Goal: Task Accomplishment & Management: Complete application form

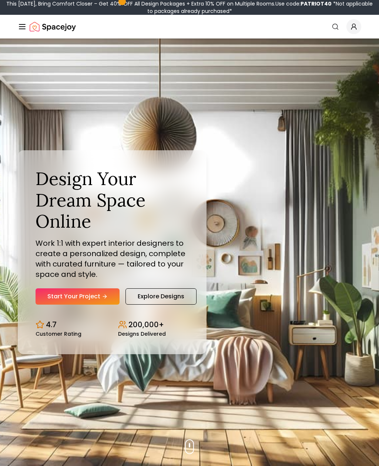
click at [170, 304] on link "Explore Designs" at bounding box center [160, 296] width 71 height 16
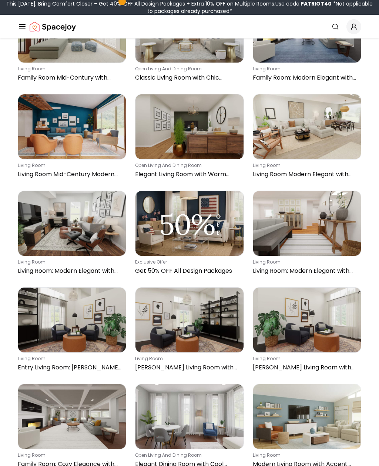
scroll to position [402, 0]
click at [94, 226] on img at bounding box center [72, 223] width 108 height 65
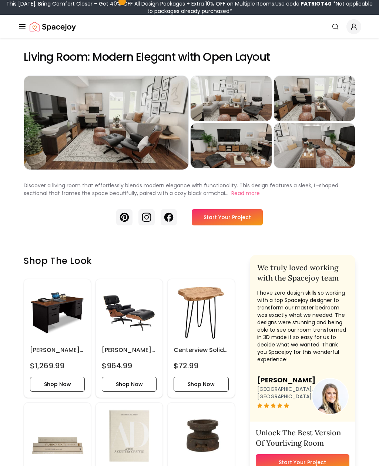
click at [234, 221] on link "Start Your Project" at bounding box center [227, 217] width 71 height 16
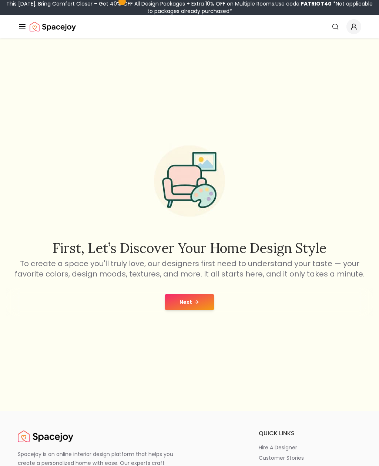
click at [198, 305] on icon at bounding box center [196, 302] width 6 height 6
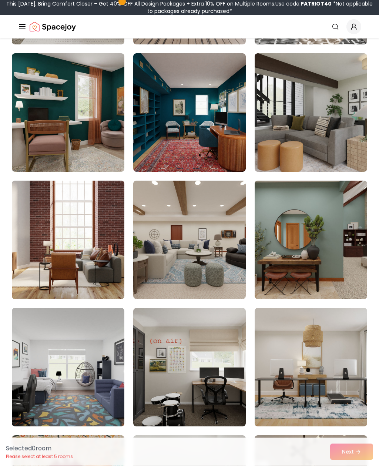
scroll to position [183, 0]
click at [201, 263] on img at bounding box center [189, 240] width 112 height 118
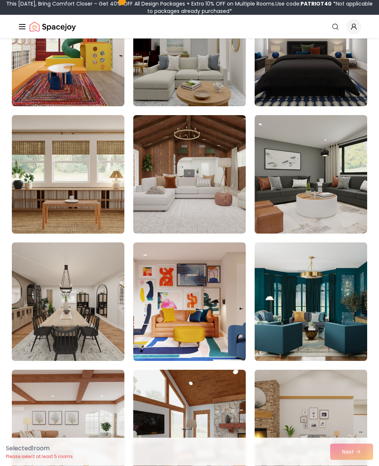
scroll to position [633, 0]
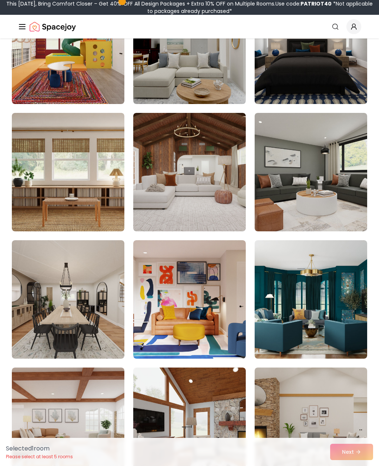
click at [348, 196] on img at bounding box center [311, 172] width 112 height 118
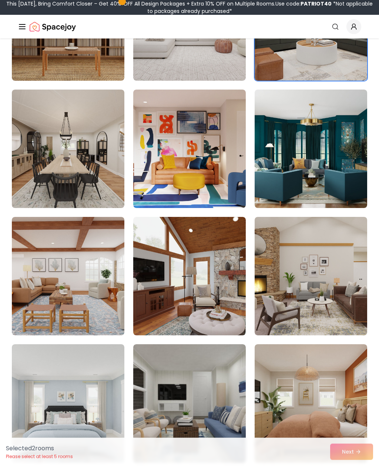
scroll to position [784, 0]
click at [75, 180] on img at bounding box center [68, 149] width 112 height 118
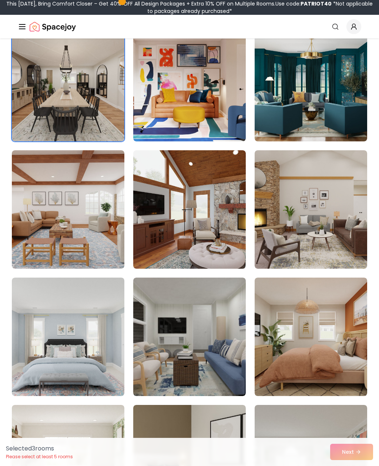
scroll to position [850, 0]
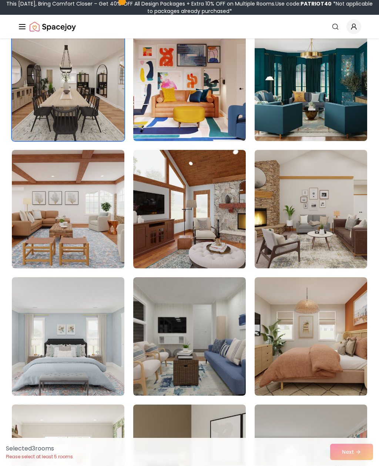
click at [330, 222] on img at bounding box center [311, 209] width 112 height 118
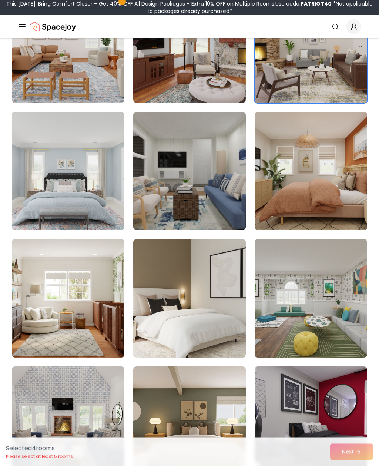
scroll to position [1016, 0]
click at [208, 286] on img at bounding box center [189, 298] width 112 height 118
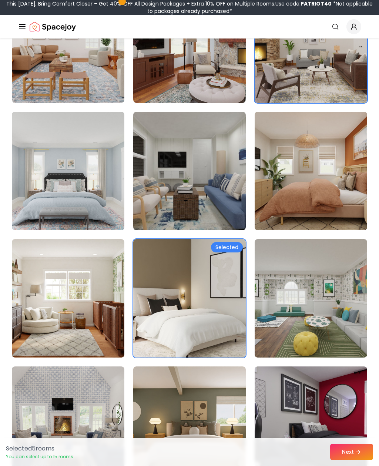
click at [224, 84] on img at bounding box center [189, 43] width 112 height 118
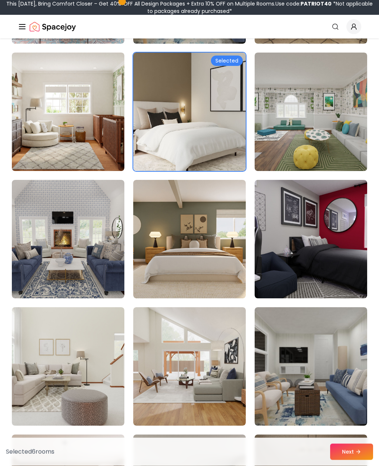
scroll to position [1202, 0]
click at [207, 272] on img at bounding box center [189, 239] width 112 height 118
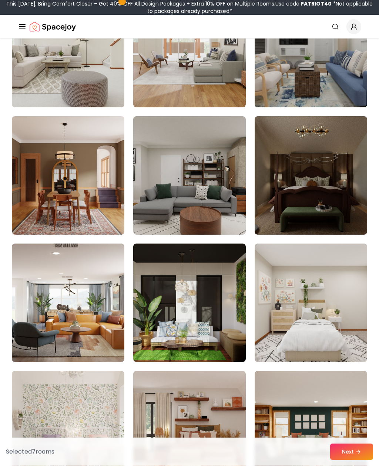
scroll to position [1520, 0]
click at [82, 208] on img at bounding box center [68, 175] width 112 height 118
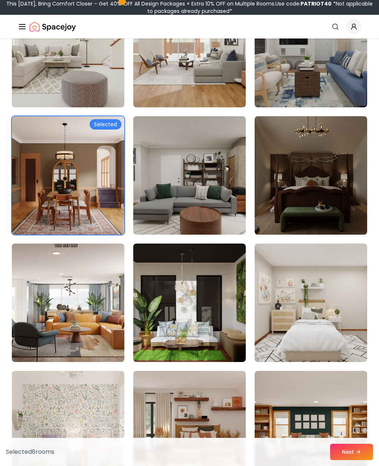
click at [82, 201] on img at bounding box center [68, 175] width 112 height 118
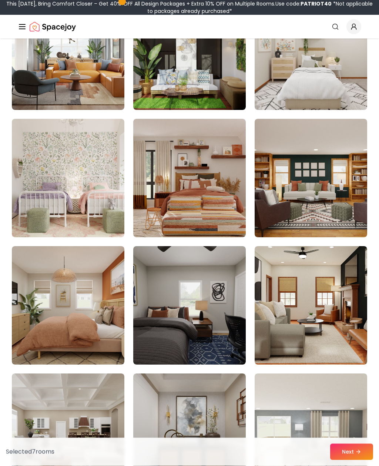
scroll to position [1772, 0]
click at [345, 181] on img at bounding box center [311, 178] width 112 height 118
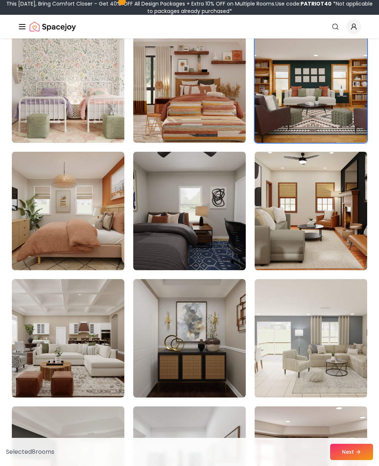
scroll to position [1872, 0]
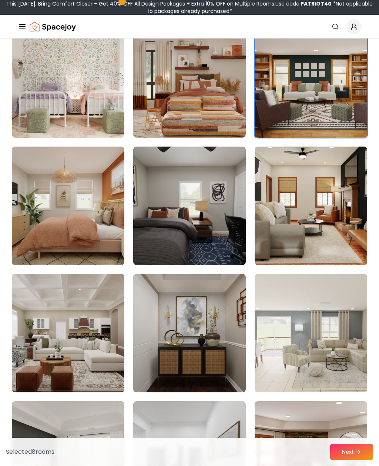
click at [330, 219] on img at bounding box center [311, 205] width 112 height 118
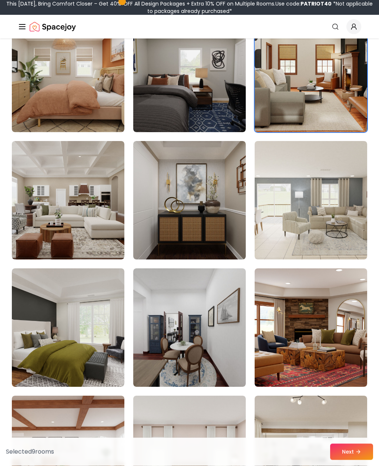
scroll to position [2005, 0]
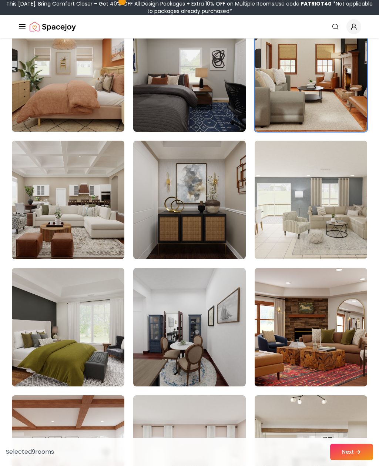
click at [91, 225] on img at bounding box center [68, 200] width 112 height 118
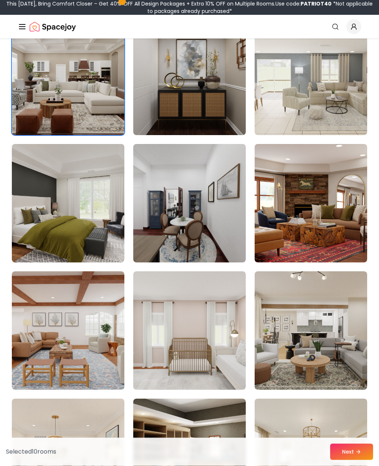
scroll to position [2129, 0]
click at [77, 232] on img at bounding box center [68, 203] width 112 height 118
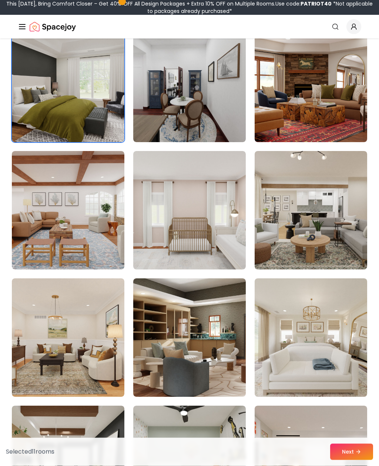
scroll to position [2249, 0]
click at [334, 204] on img at bounding box center [311, 210] width 112 height 118
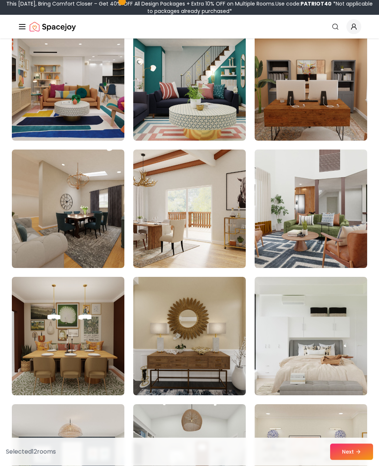
scroll to position [2760, 0]
click at [321, 212] on img at bounding box center [311, 208] width 112 height 118
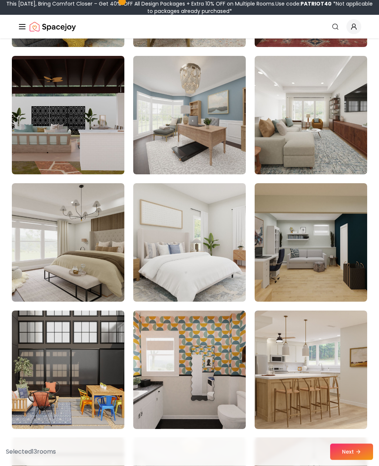
scroll to position [3490, 0]
click at [341, 162] on img at bounding box center [311, 115] width 112 height 118
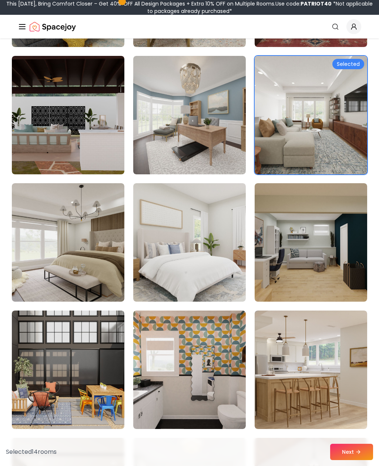
click at [345, 153] on img at bounding box center [311, 115] width 112 height 118
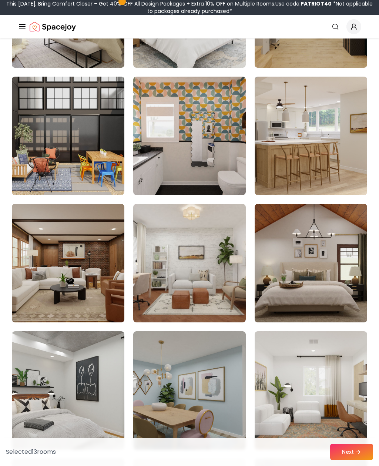
scroll to position [3728, 0]
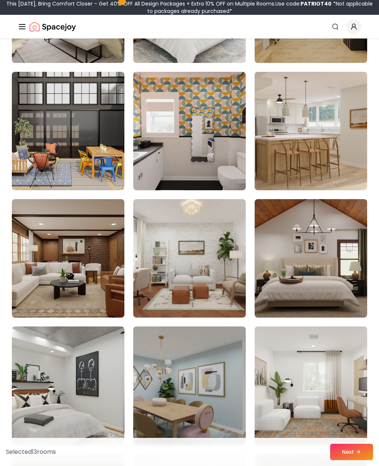
click at [98, 293] on img at bounding box center [68, 258] width 112 height 118
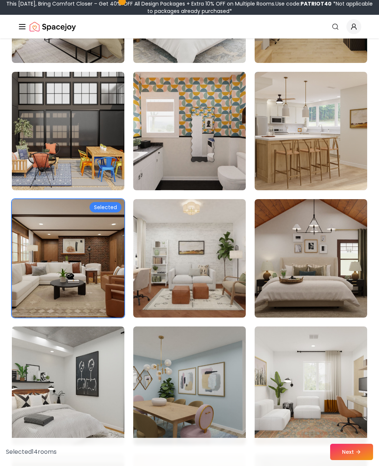
click at [213, 258] on img at bounding box center [189, 258] width 112 height 118
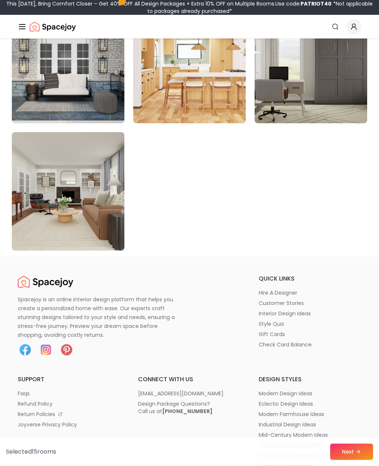
scroll to position [4177, 0]
click at [100, 215] on img at bounding box center [68, 191] width 112 height 118
click at [87, 208] on img at bounding box center [68, 191] width 112 height 118
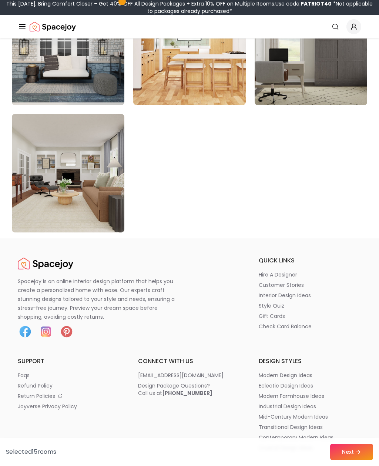
scroll to position [4200, 0]
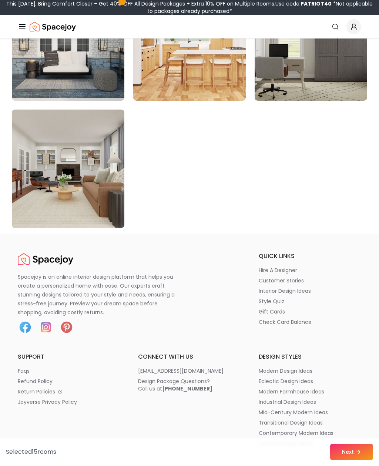
click at [356, 455] on icon at bounding box center [358, 452] width 6 height 6
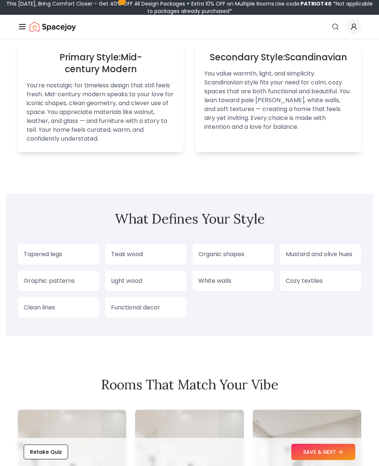
scroll to position [566, 0]
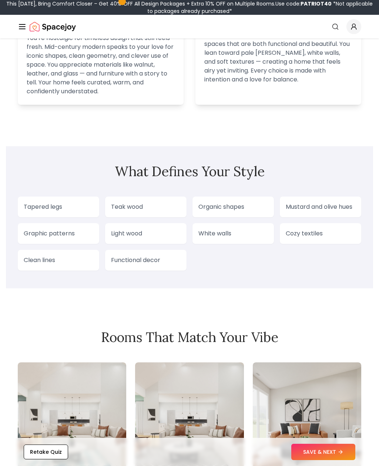
click at [336, 211] on p "Mustard and olive hues" at bounding box center [321, 206] width 70 height 9
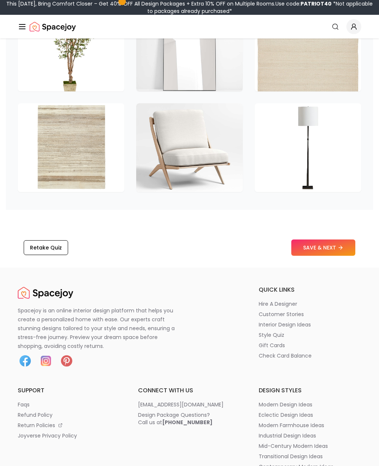
scroll to position [1190, 0]
click at [338, 247] on button "SAVE & NEXT" at bounding box center [323, 247] width 64 height 16
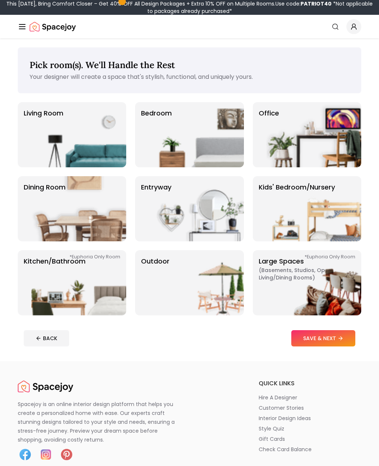
click at [94, 138] on img at bounding box center [78, 134] width 95 height 65
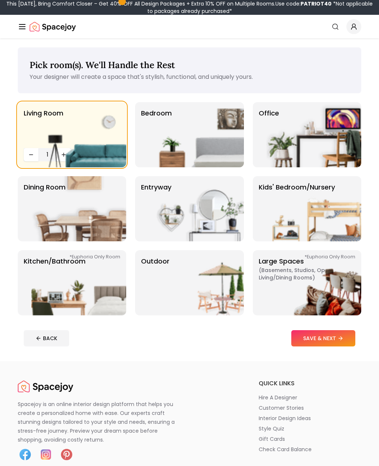
click at [70, 221] on img at bounding box center [78, 208] width 95 height 65
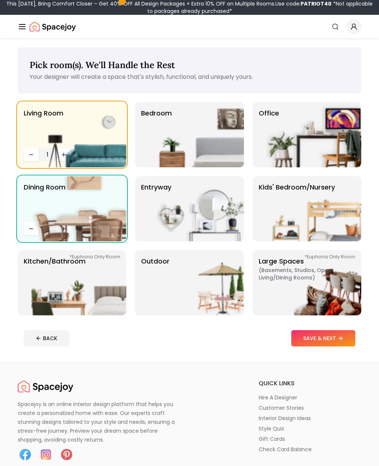
click at [330, 335] on button "SAVE & NEXT" at bounding box center [323, 338] width 64 height 16
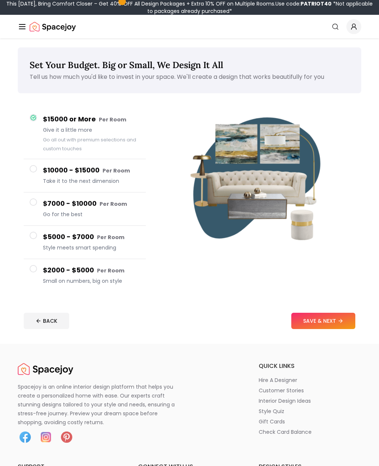
click at [107, 250] on span "Style meets smart spending" at bounding box center [91, 247] width 97 height 7
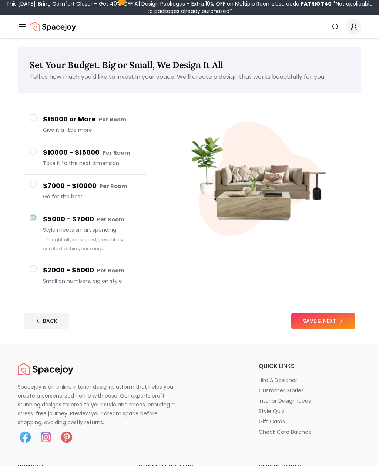
click at [332, 322] on button "SAVE & NEXT" at bounding box center [323, 321] width 64 height 16
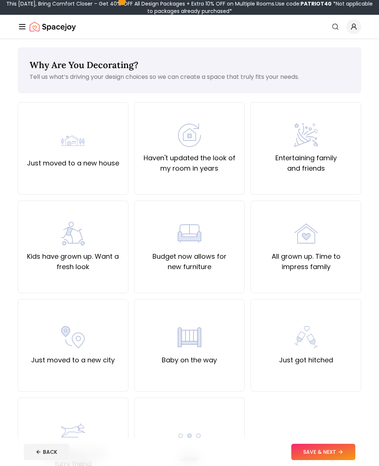
click at [102, 169] on div "Just moved to a new house" at bounding box center [73, 148] width 111 height 92
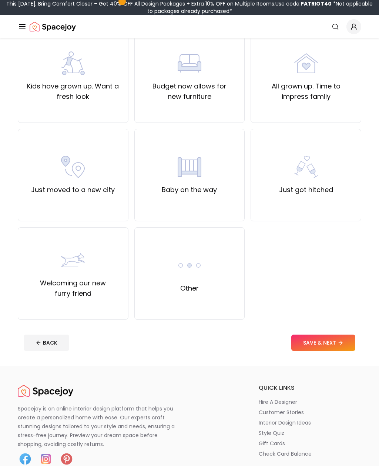
scroll to position [171, 0]
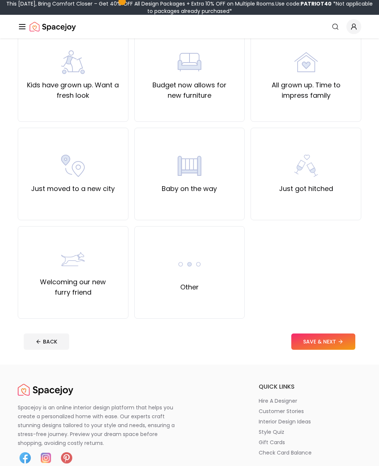
click at [330, 341] on button "SAVE & NEXT" at bounding box center [323, 341] width 64 height 16
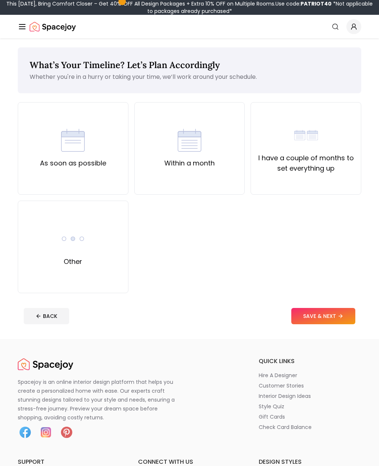
click at [84, 149] on img at bounding box center [73, 140] width 24 height 24
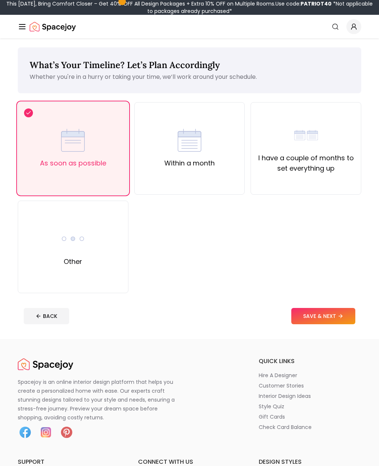
click at [334, 317] on button "SAVE & NEXT" at bounding box center [323, 316] width 64 height 16
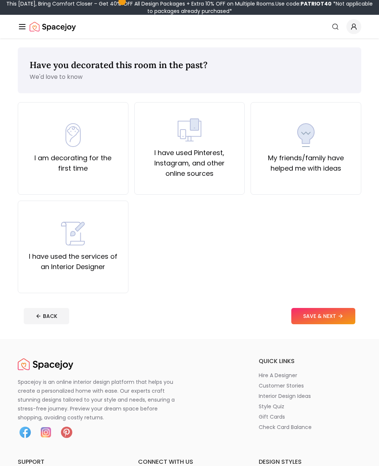
click at [216, 178] on label "I have used Pinterest, Instagram, and other online sources" at bounding box center [190, 163] width 98 height 31
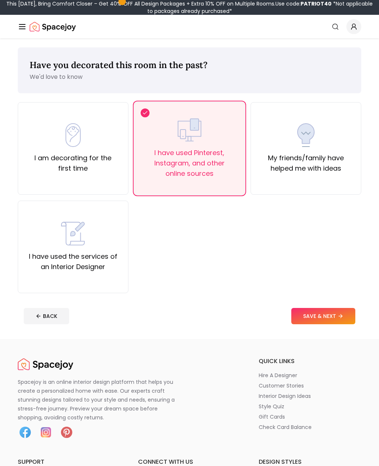
click at [295, 172] on label "My friends/family have helped me with ideas" at bounding box center [306, 163] width 98 height 21
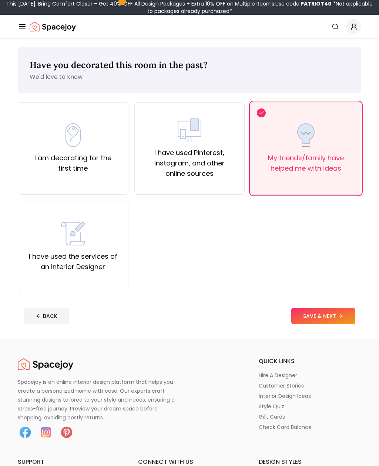
click at [335, 313] on button "SAVE & NEXT" at bounding box center [323, 316] width 64 height 16
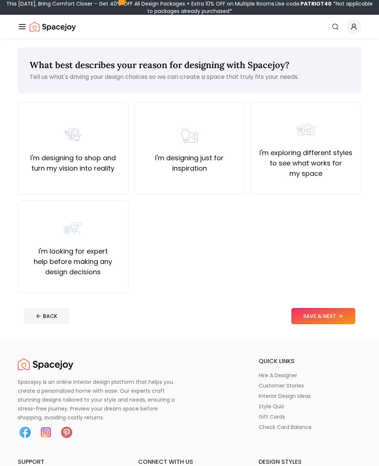
click at [338, 173] on label "I'm exploring different styles to see what works for my space" at bounding box center [306, 163] width 98 height 31
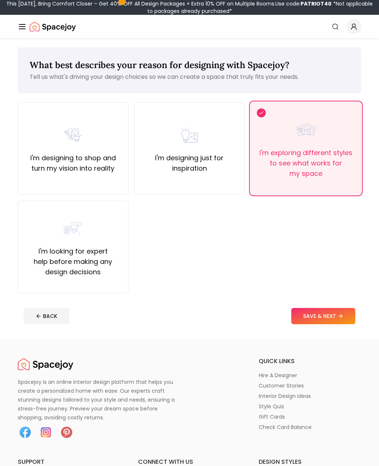
click at [333, 314] on button "SAVE & NEXT" at bounding box center [323, 316] width 64 height 16
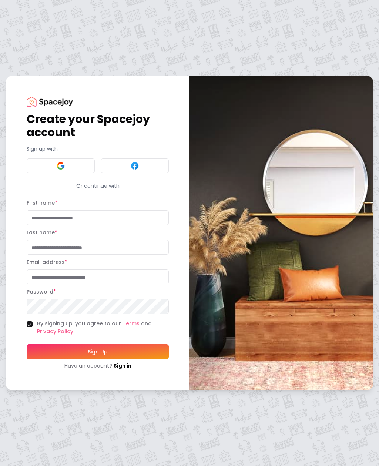
click at [135, 225] on input "First name *" at bounding box center [98, 217] width 142 height 15
type input "*******"
type input "********"
type input "******"
click at [137, 284] on input "Email address *" at bounding box center [98, 276] width 142 height 15
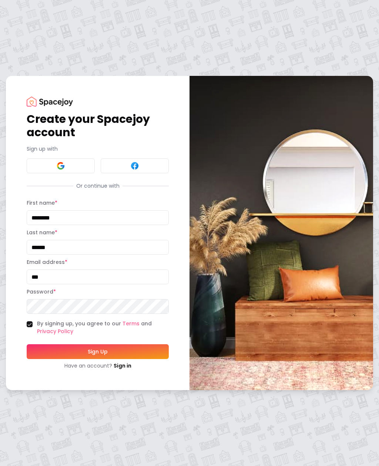
type input "****"
type input "**********"
click at [150, 284] on input "**********" at bounding box center [98, 276] width 142 height 15
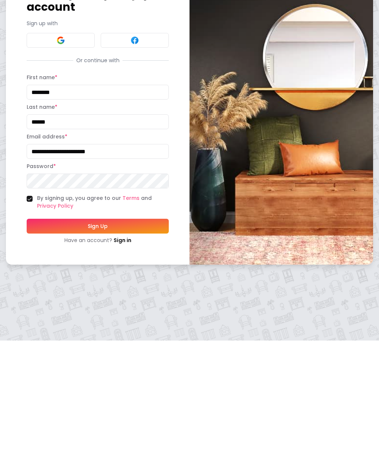
click at [78, 344] on button "Sign Up" at bounding box center [98, 351] width 142 height 15
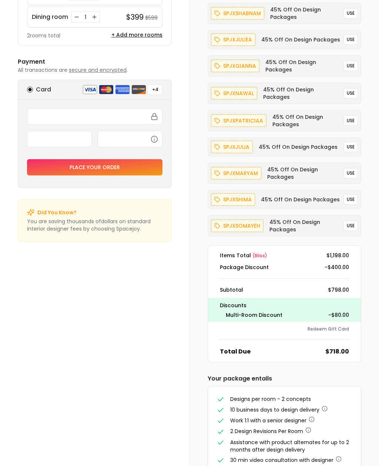
scroll to position [106, 0]
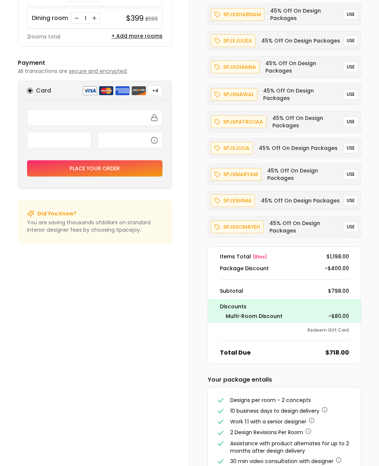
click at [254, 118] on p "spjxpatriciaa" at bounding box center [243, 122] width 40 height 9
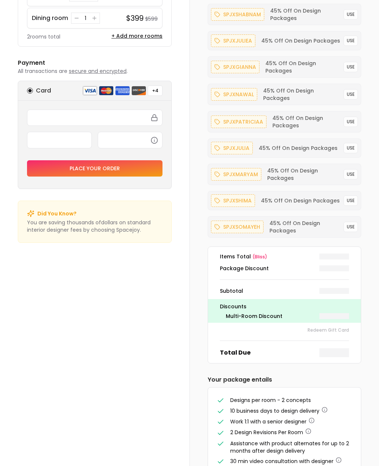
scroll to position [0, 0]
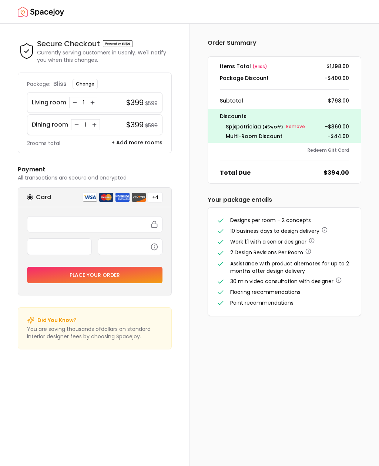
click at [311, 240] on icon "button" at bounding box center [311, 240] width 0 height 0
click at [360, 253] on div "Designs per room - 2 concepts 10 business days to design delivery Work 1:1 with…" at bounding box center [284, 262] width 153 height 108
click at [309, 253] on icon "button" at bounding box center [308, 251] width 6 height 6
click at [310, 254] on icon "button" at bounding box center [308, 251] width 6 height 6
